Goal: Transaction & Acquisition: Purchase product/service

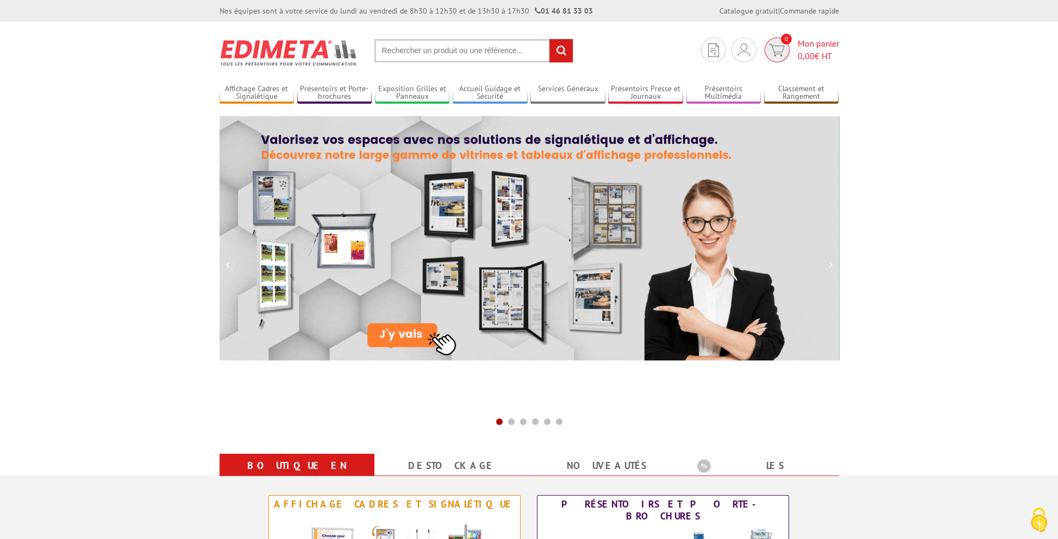
click at [813, 58] on span "0,00" at bounding box center [806, 56] width 17 height 11
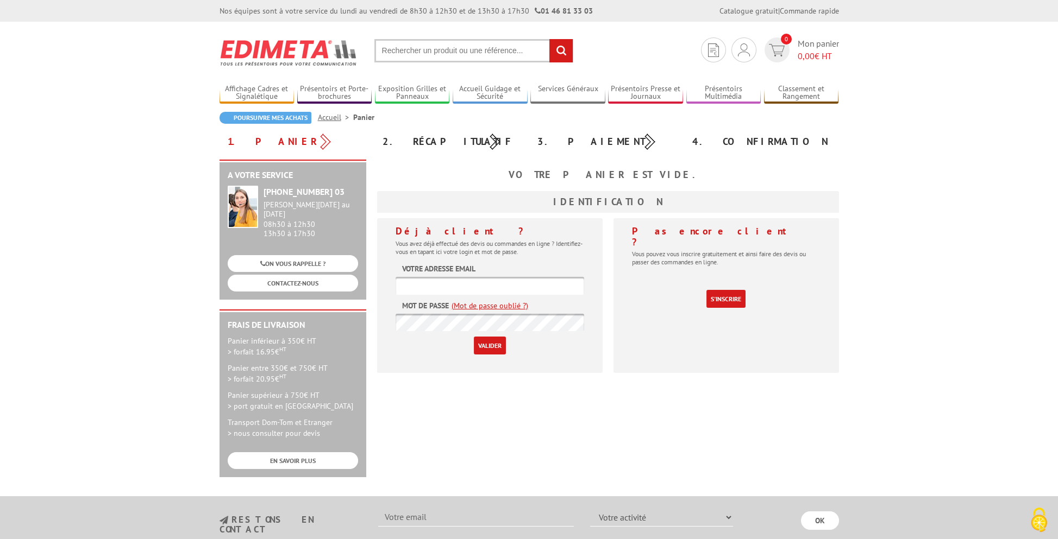
click at [279, 45] on img at bounding box center [288, 53] width 139 height 40
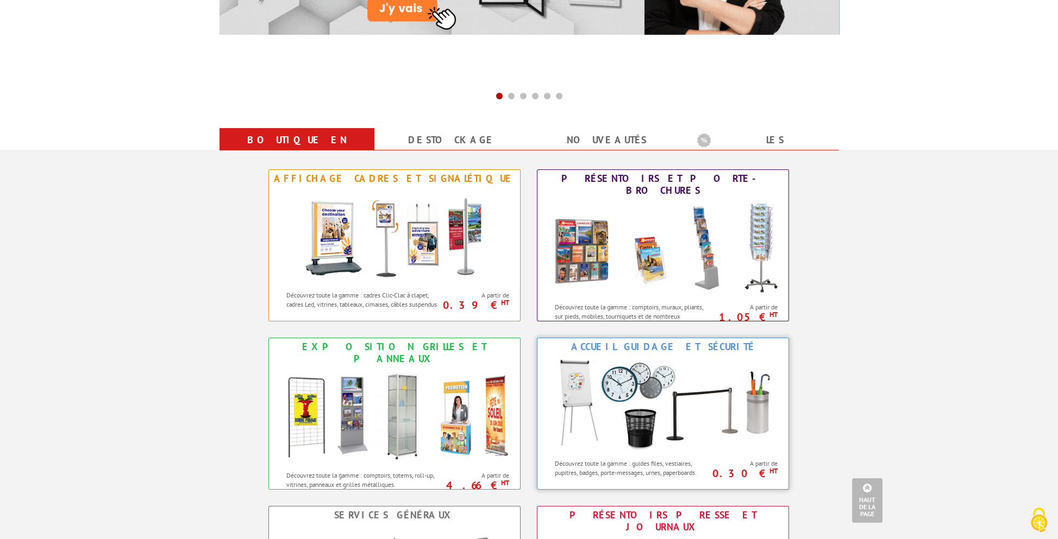
click at [609, 392] on img at bounding box center [662, 405] width 239 height 98
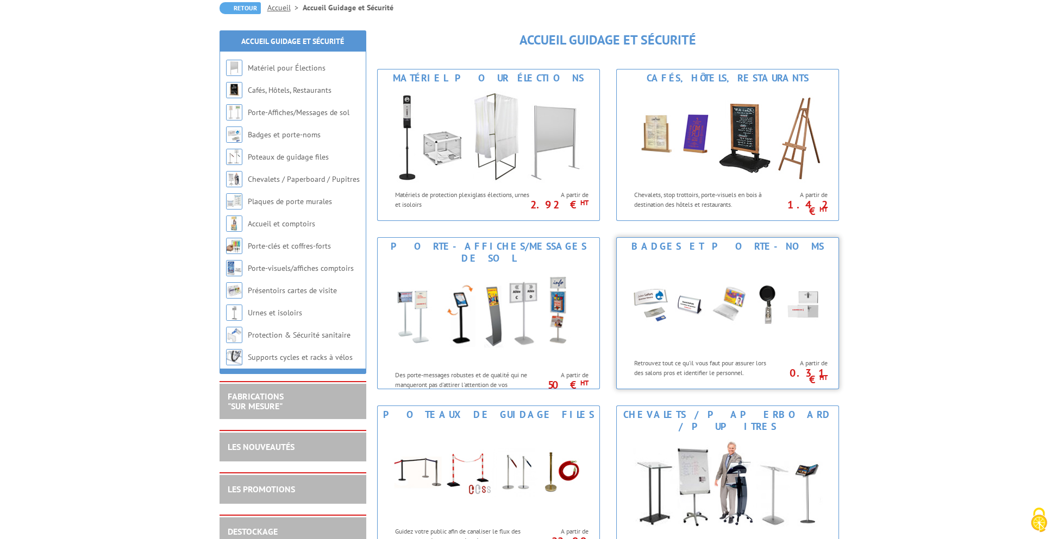
scroll to position [163, 0]
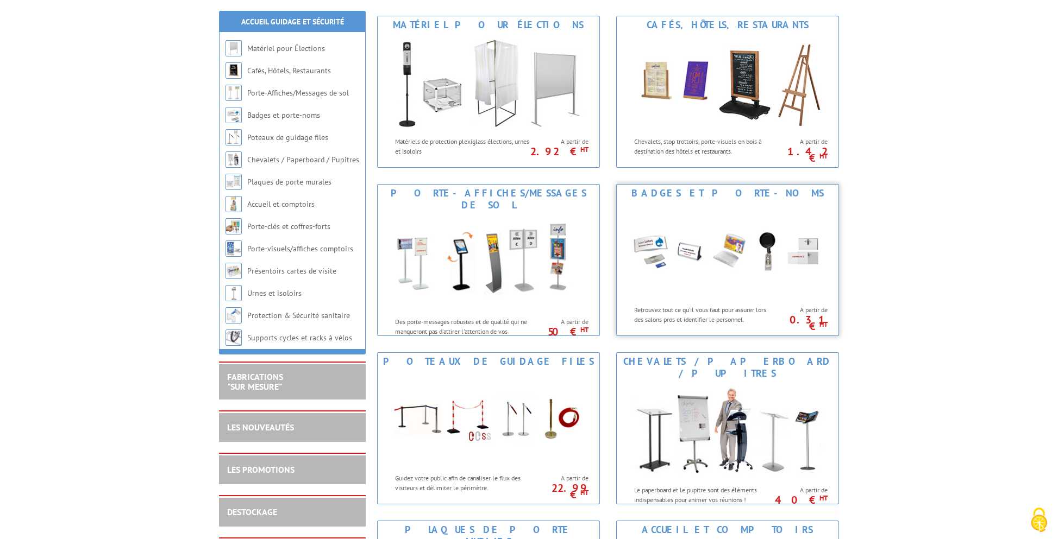
click at [708, 291] on img at bounding box center [727, 251] width 201 height 98
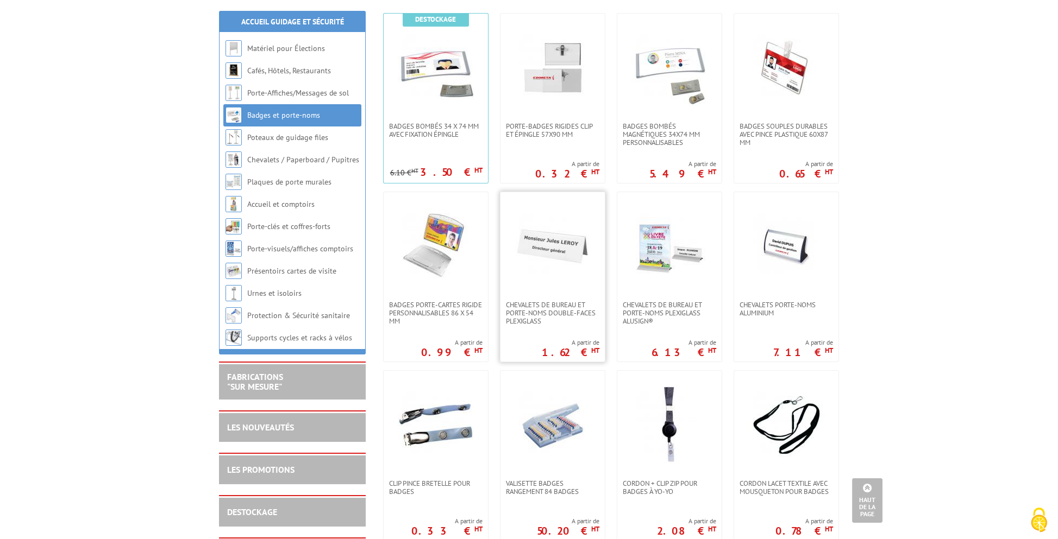
click at [551, 255] on img at bounding box center [552, 247] width 76 height 76
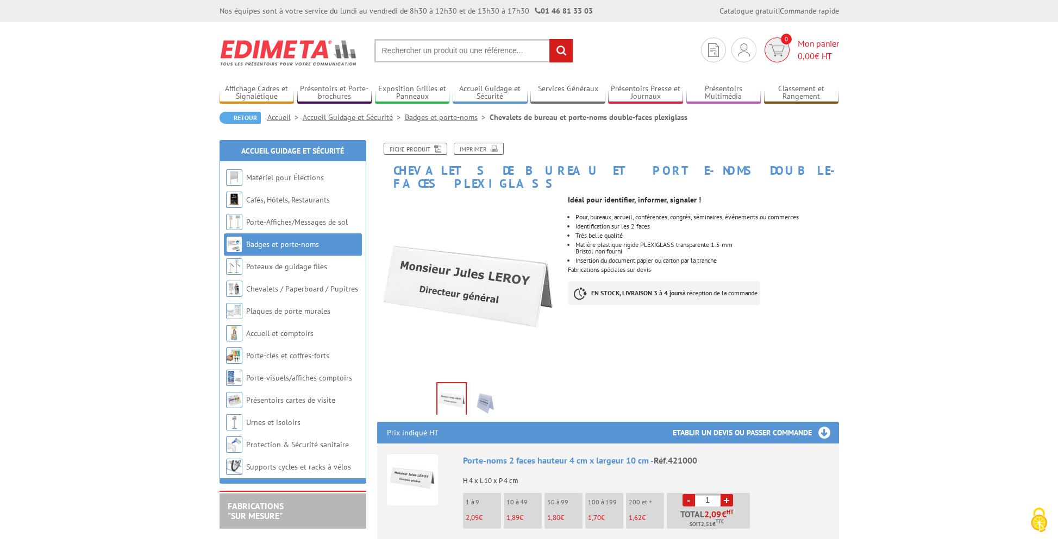
click at [815, 51] on span "0,00 € HT" at bounding box center [818, 56] width 41 height 12
